Goal: Information Seeking & Learning: Learn about a topic

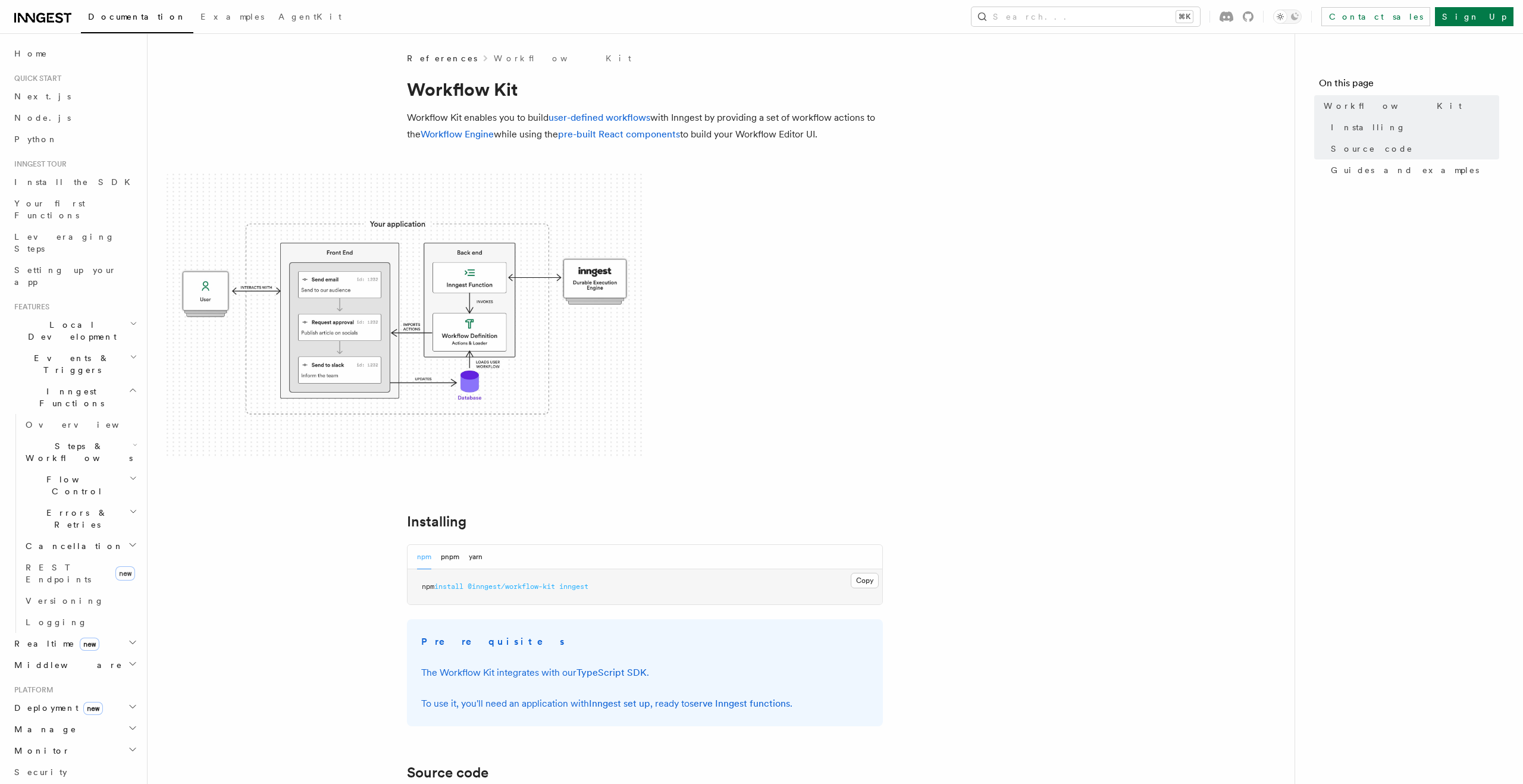
click at [352, 562] on article "References Workflow Kit Workflow Kit Workflow Kit enables you to build user-def…" at bounding box center [721, 696] width 1109 height 1288
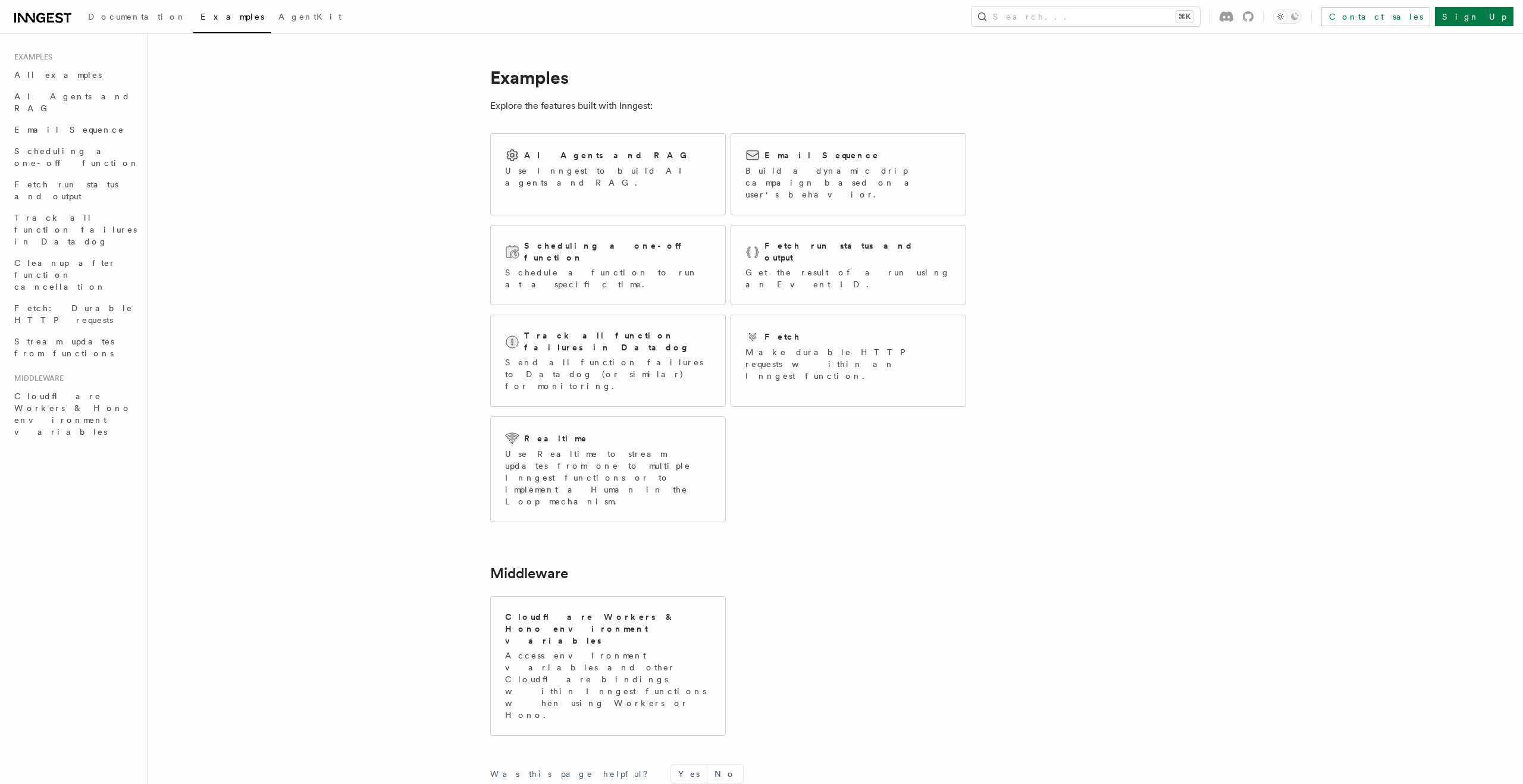
click at [319, 212] on article "Examples Explore the features built with Inngest: AI Agents and RAG Use Inngest…" at bounding box center [804, 472] width 1276 height 841
click at [298, 115] on article "Examples Explore the features built with Inngest: AI Agents and RAG Use Inngest…" at bounding box center [804, 472] width 1276 height 841
